Goal: Check status

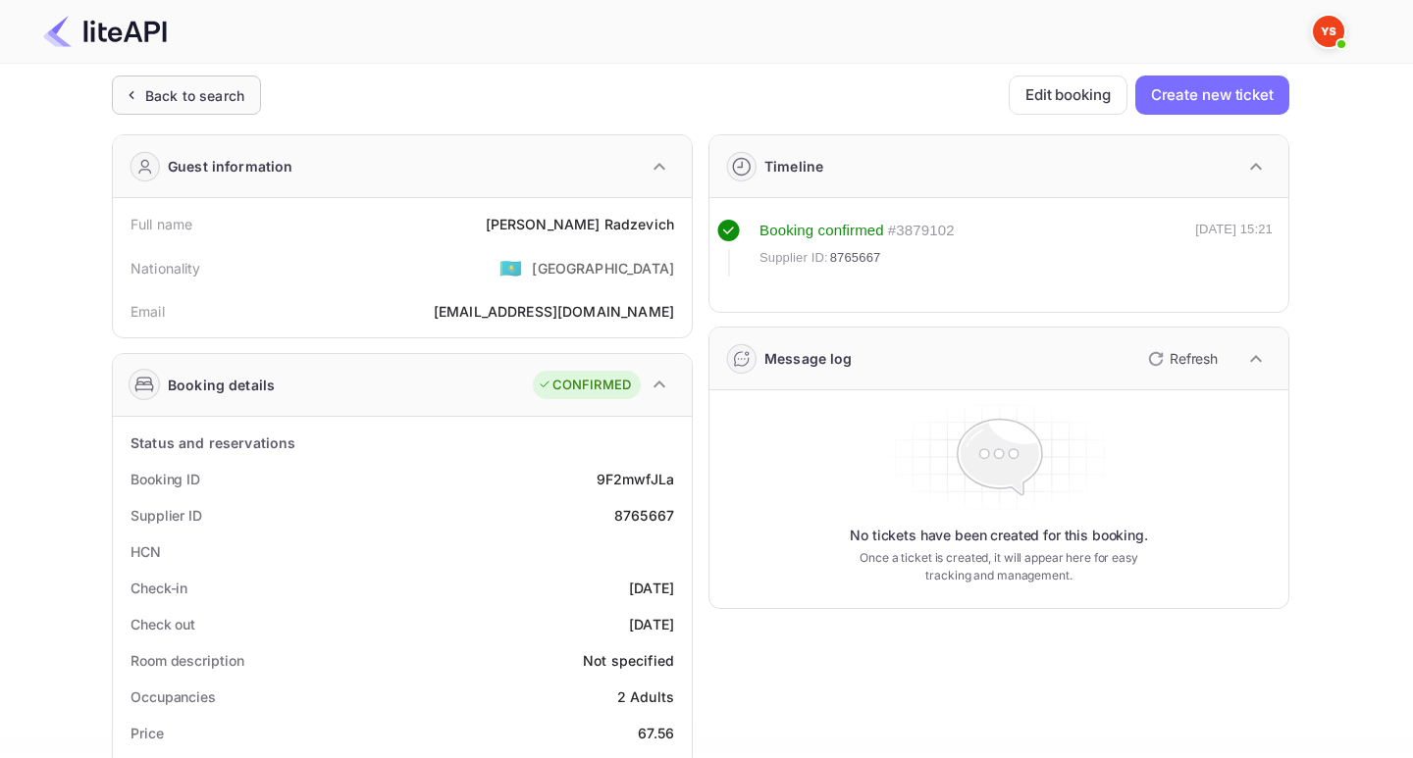
click at [196, 98] on div "Back to search" at bounding box center [194, 95] width 99 height 21
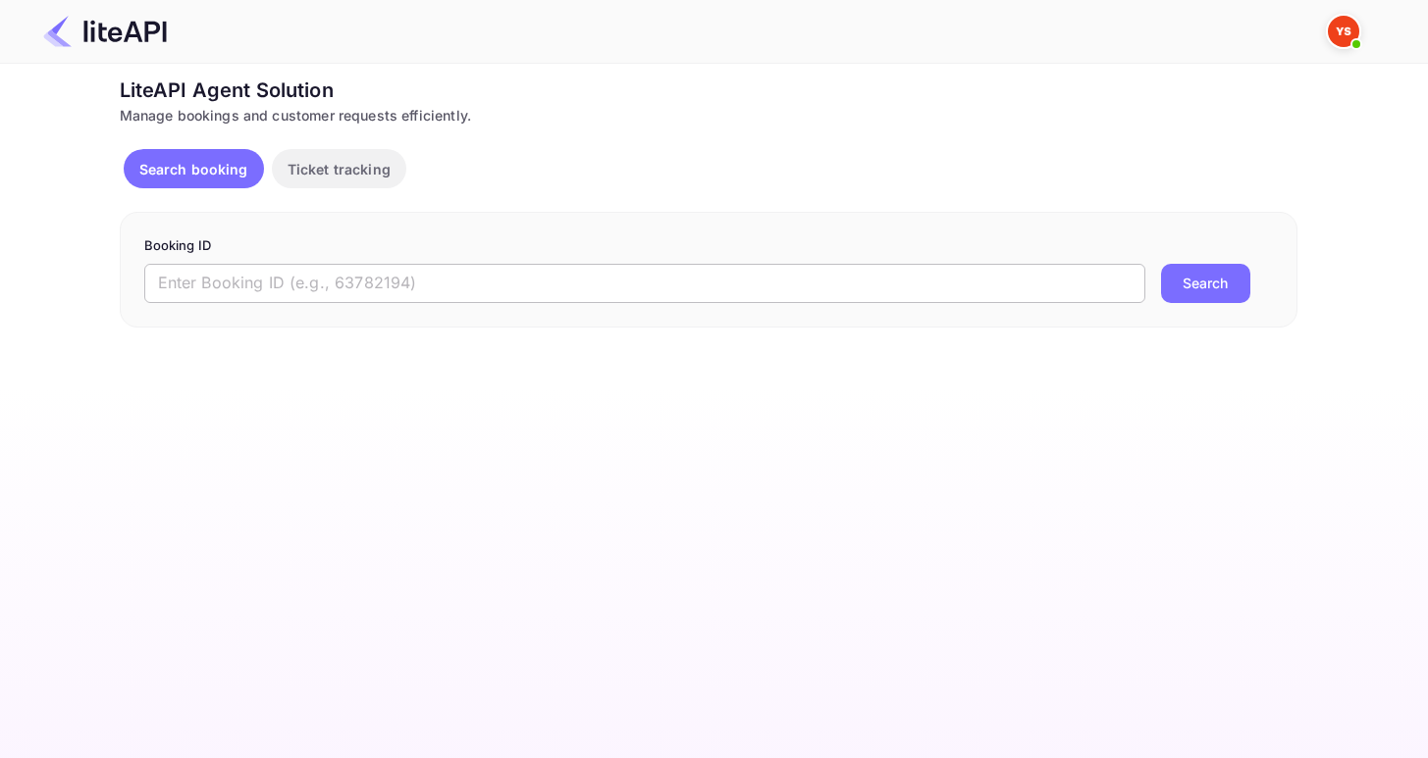
click at [458, 288] on input "text" at bounding box center [644, 283] width 1001 height 39
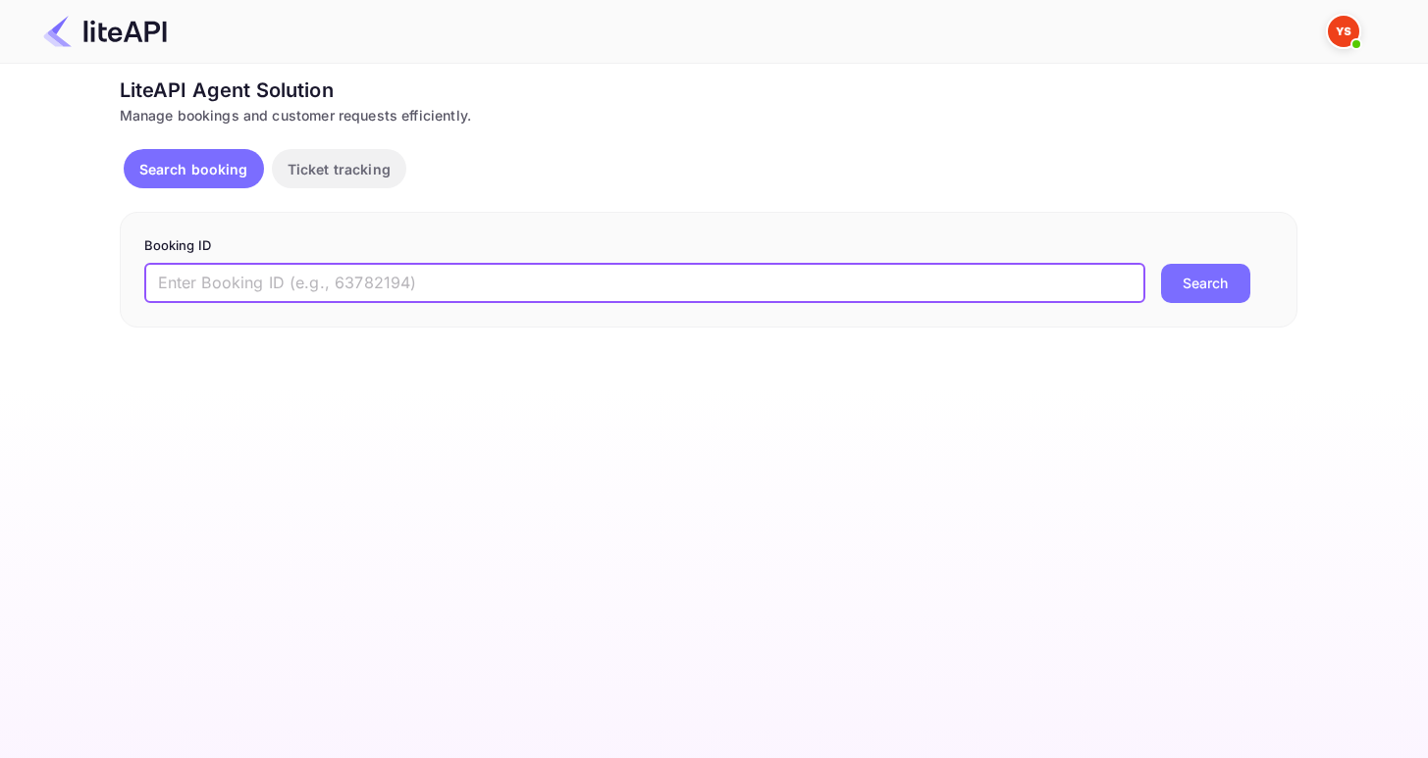
paste input "8201581"
type input "8201581"
click at [1161, 264] on button "Search" at bounding box center [1205, 283] width 89 height 39
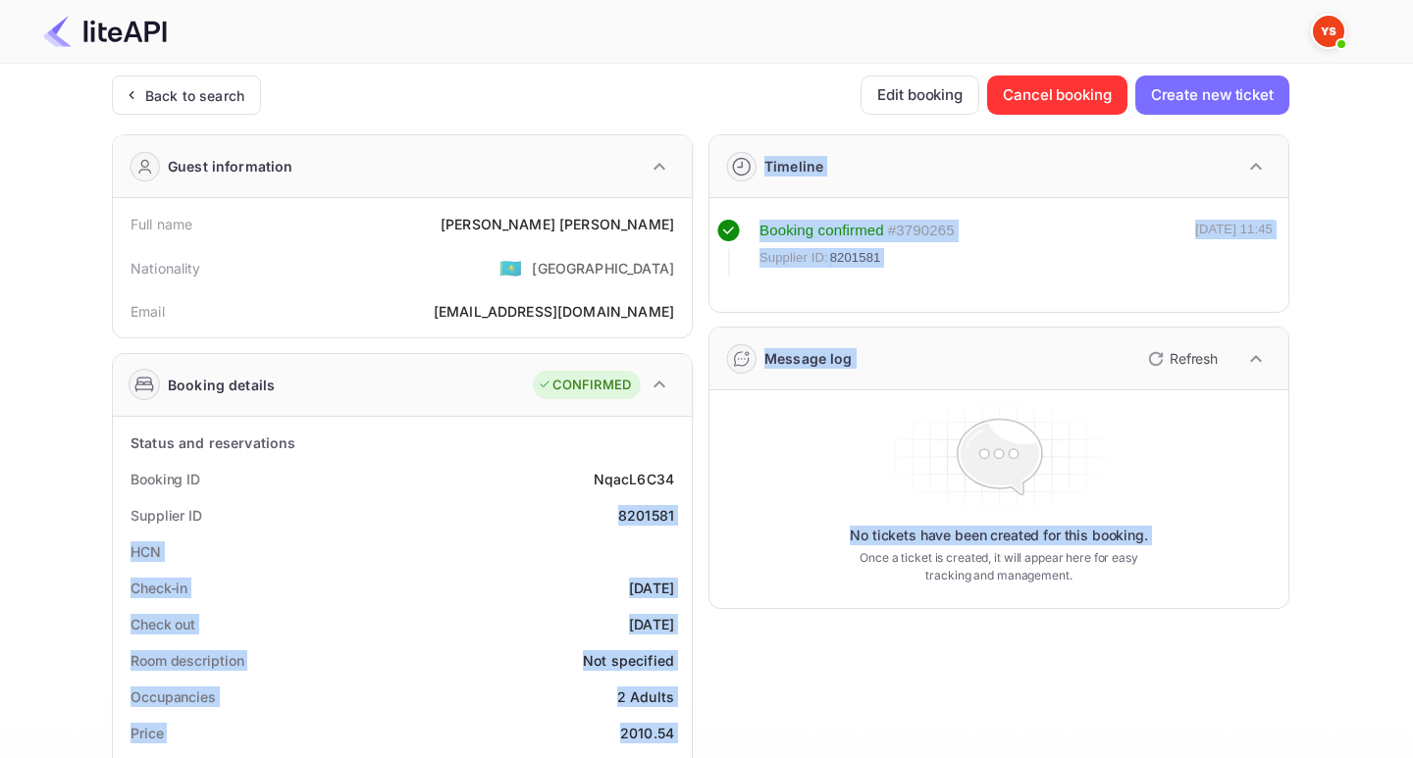
click at [696, 518] on div "Guest information Full name [PERSON_NAME] Nationality 🇰🇿 [DEMOGRAPHIC_DATA] Ema…" at bounding box center [692, 761] width 1193 height 1285
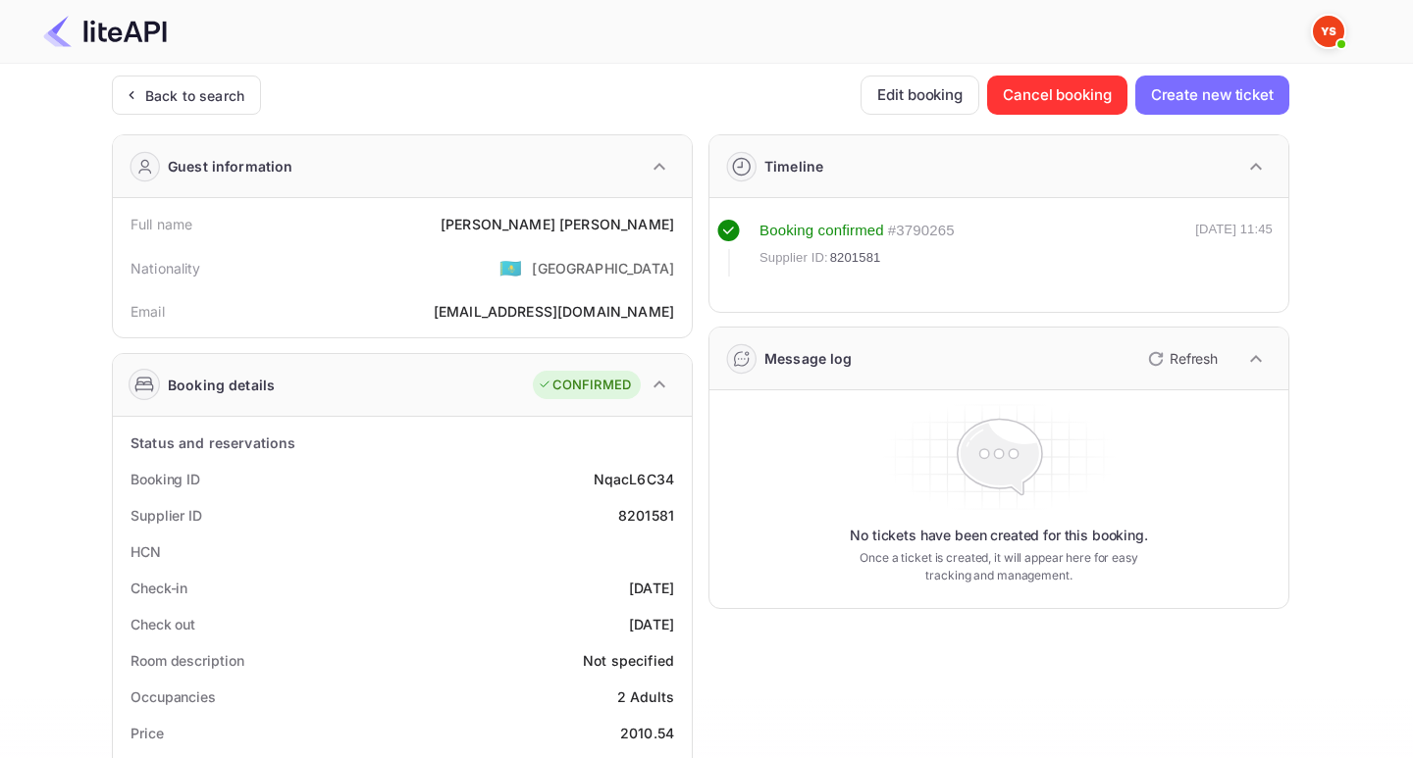
click at [621, 542] on div "HCN" at bounding box center [402, 552] width 563 height 36
drag, startPoint x: 628, startPoint y: 516, endPoint x: 682, endPoint y: 517, distance: 54.0
click at [682, 517] on div "Supplier ID 8201581" at bounding box center [402, 515] width 563 height 36
copy div "8201581"
drag, startPoint x: 633, startPoint y: 218, endPoint x: 677, endPoint y: 225, distance: 44.7
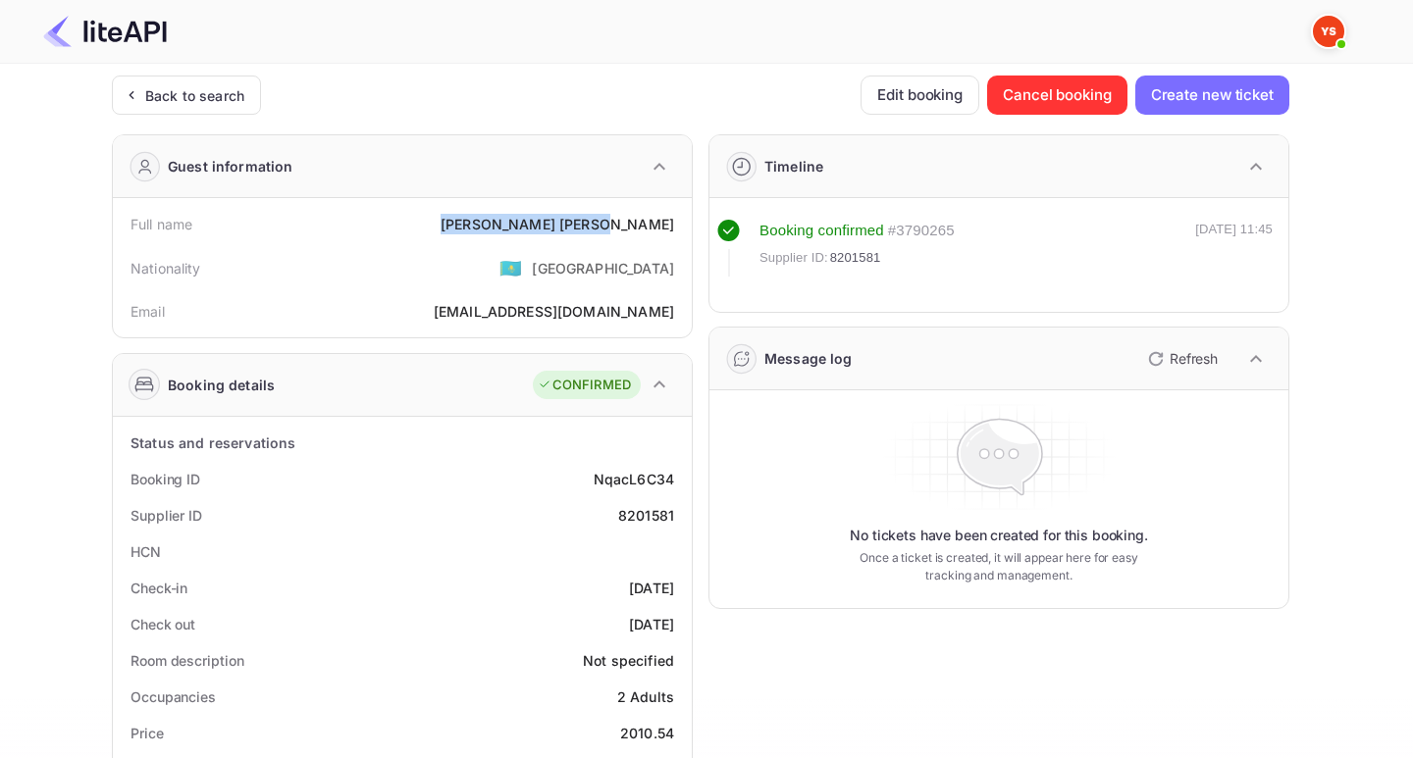
click at [677, 225] on div "Full name [PERSON_NAME]" at bounding box center [402, 224] width 563 height 36
copy div "[PERSON_NAME]"
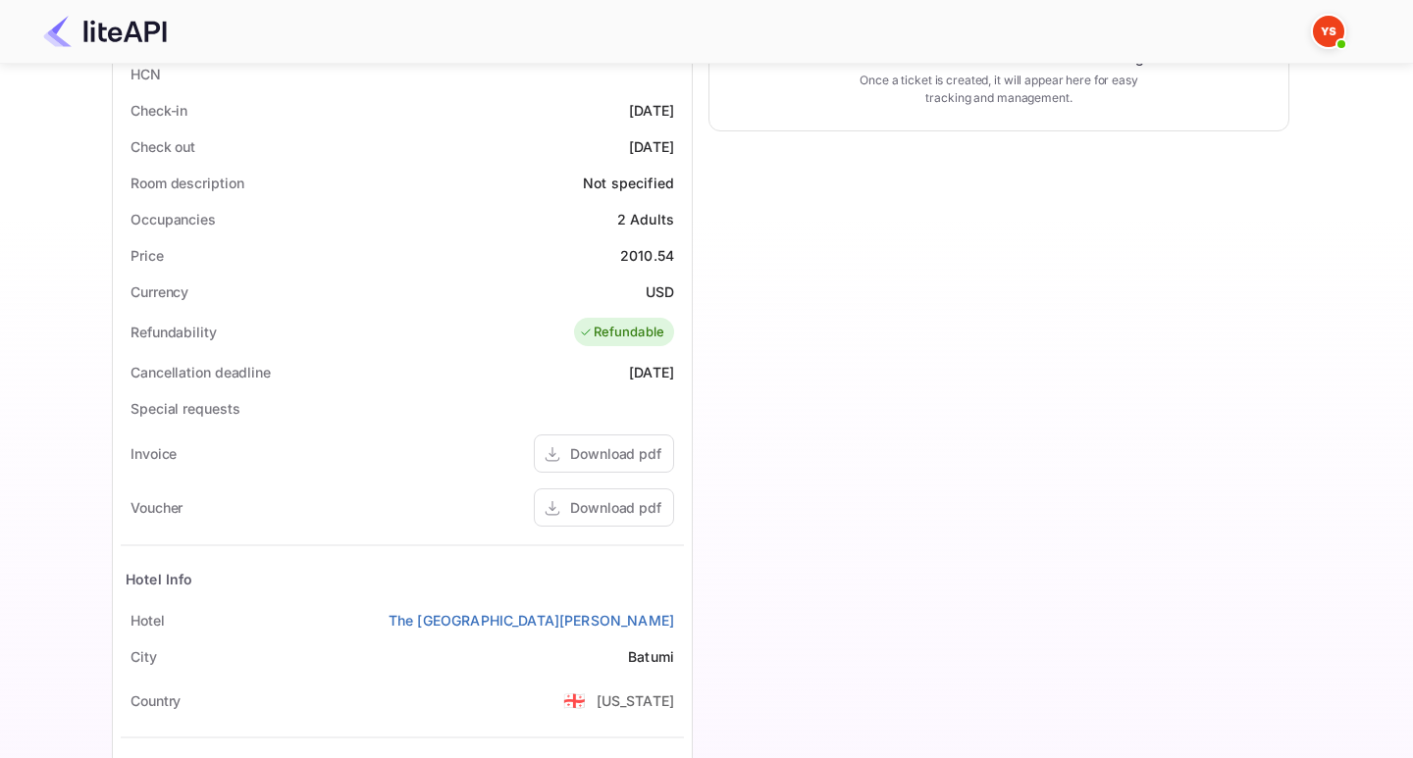
scroll to position [475, 0]
drag, startPoint x: 614, startPoint y: 253, endPoint x: 683, endPoint y: 254, distance: 68.7
click at [683, 254] on div "Price 2010.54" at bounding box center [402, 258] width 563 height 36
copy div "2010.54"
